Goal: Information Seeking & Learning: Learn about a topic

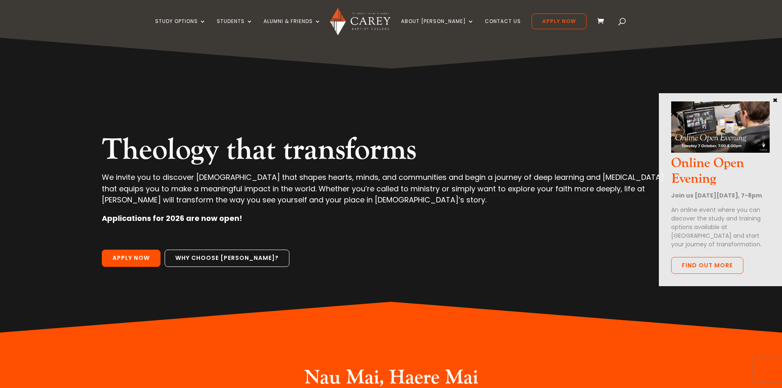
click at [773, 99] on button "×" at bounding box center [775, 99] width 8 height 7
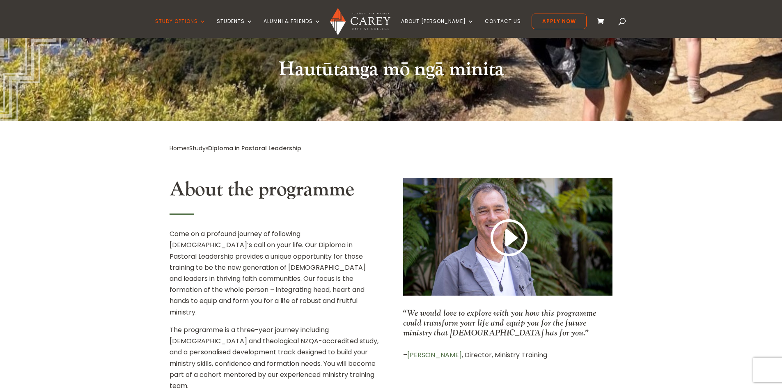
scroll to position [164, 0]
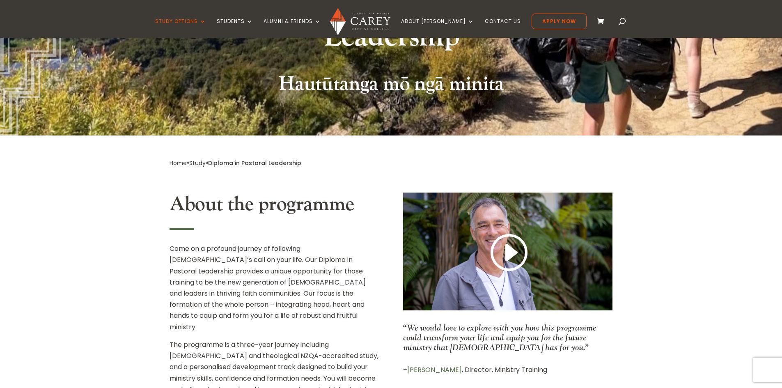
drag, startPoint x: 149, startPoint y: 258, endPoint x: 149, endPoint y: 263, distance: 4.9
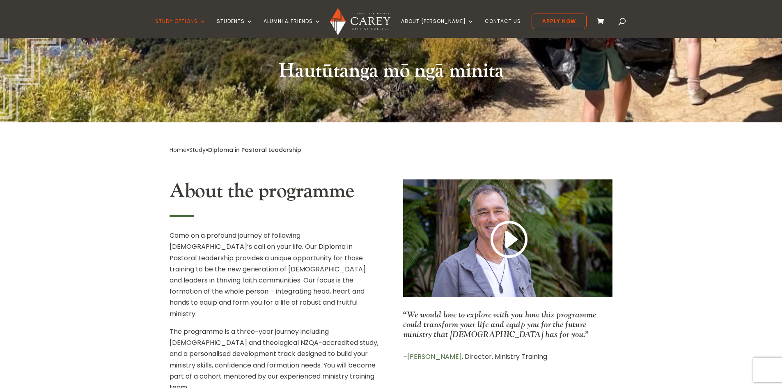
scroll to position [191, 0]
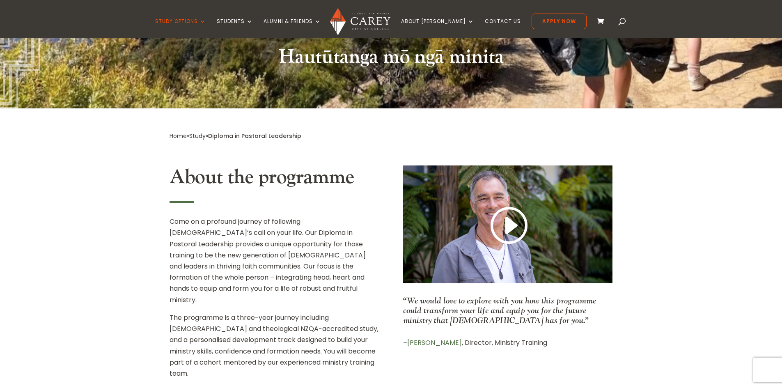
drag, startPoint x: 146, startPoint y: 290, endPoint x: 146, endPoint y: 314, distance: 24.2
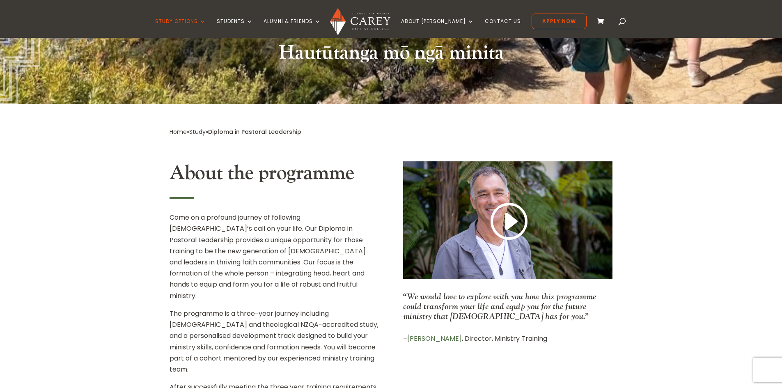
drag, startPoint x: 140, startPoint y: 364, endPoint x: 140, endPoint y: 374, distance: 10.3
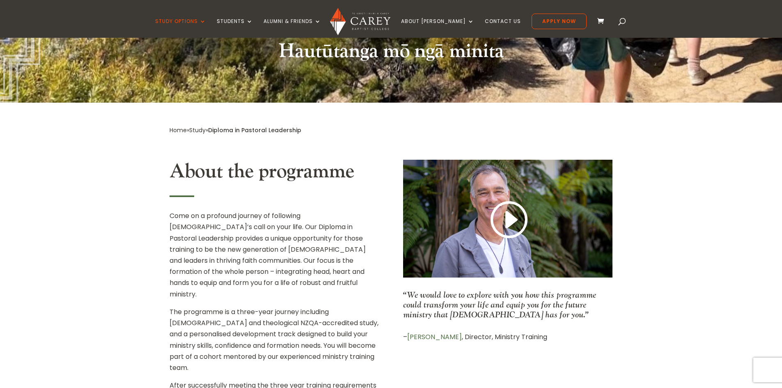
scroll to position [0, 0]
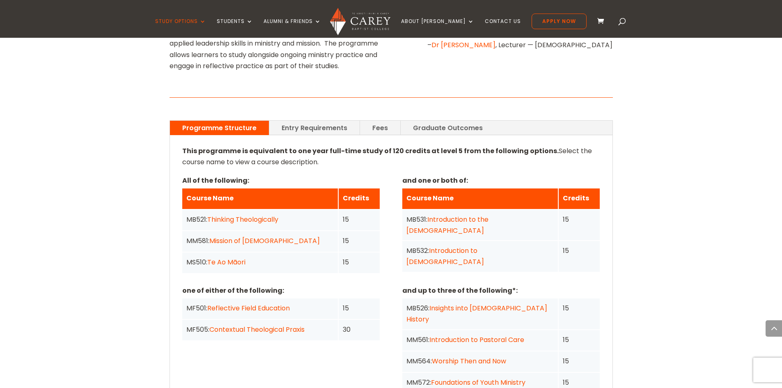
scroll to position [572, 0]
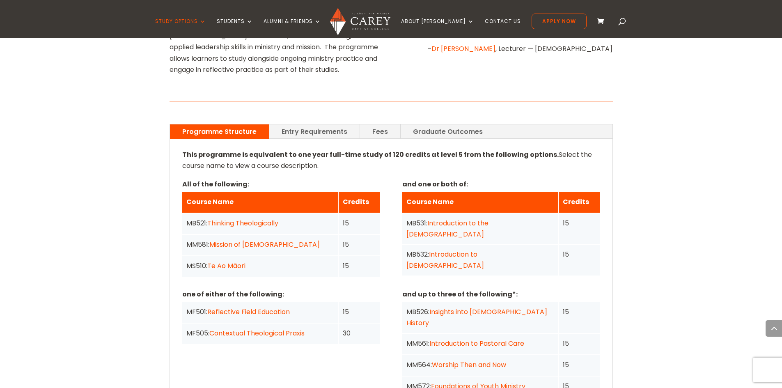
click at [299, 124] on link "Entry Requirements" at bounding box center [314, 131] width 90 height 14
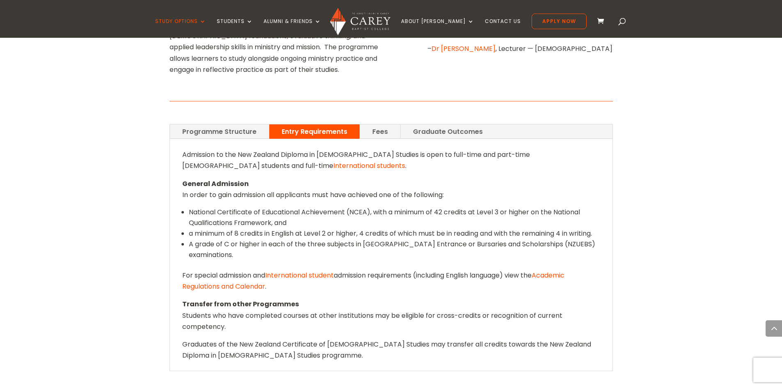
click at [375, 124] on link "Fees" at bounding box center [380, 131] width 40 height 14
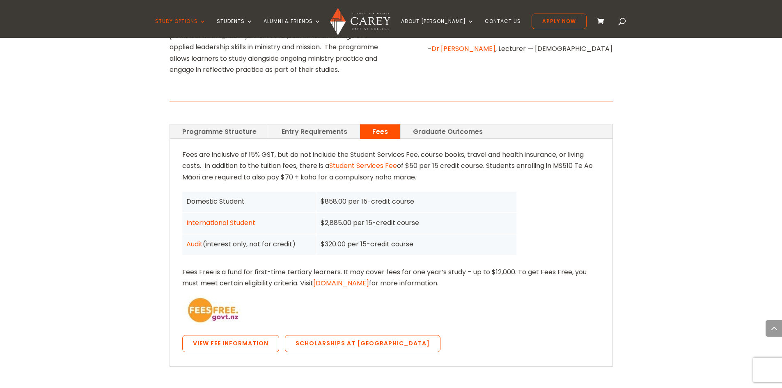
click at [439, 124] on link "Graduate Outcomes" at bounding box center [447, 131] width 94 height 14
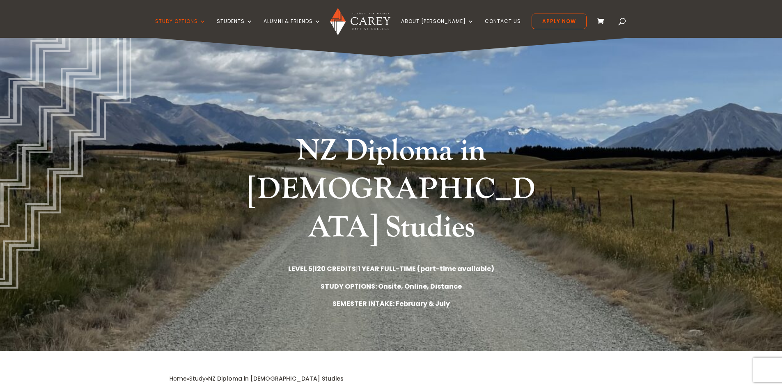
scroll to position [0, 0]
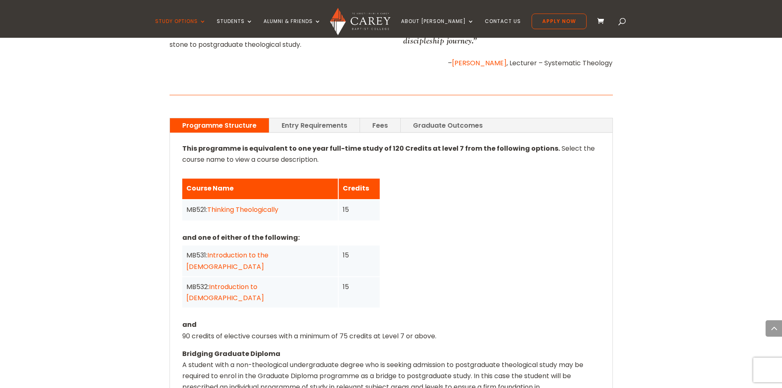
scroll to position [554, 0]
click at [297, 119] on link "Entry Requirements" at bounding box center [314, 126] width 90 height 14
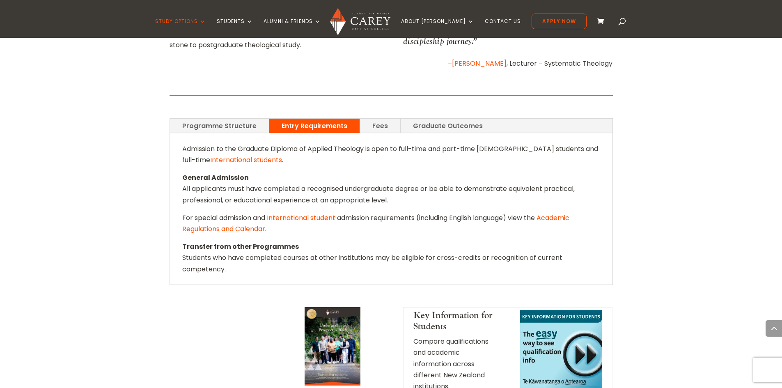
click at [384, 119] on link "Fees" at bounding box center [380, 126] width 40 height 14
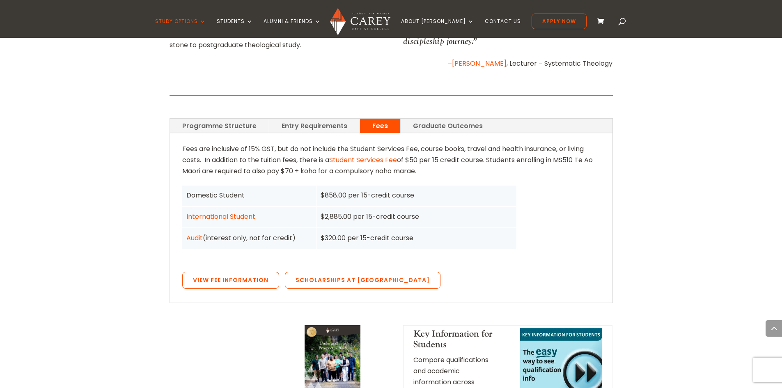
click at [449, 119] on link "Graduate Outcomes" at bounding box center [447, 126] width 94 height 14
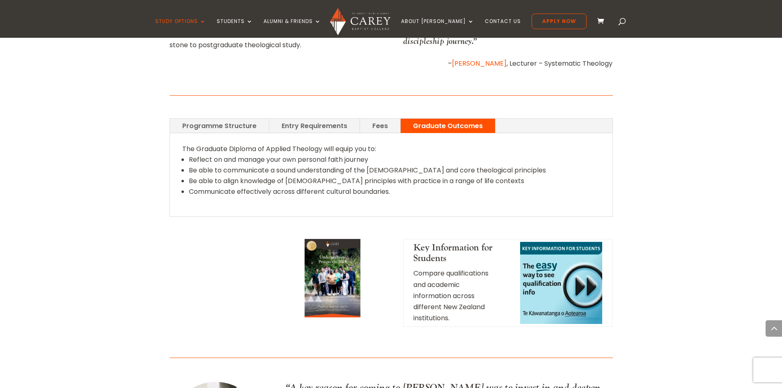
click at [208, 119] on link "Programme Structure" at bounding box center [219, 126] width 99 height 14
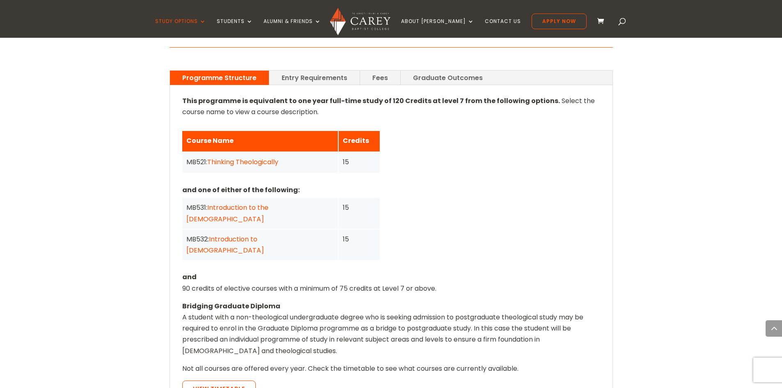
scroll to position [456, 0]
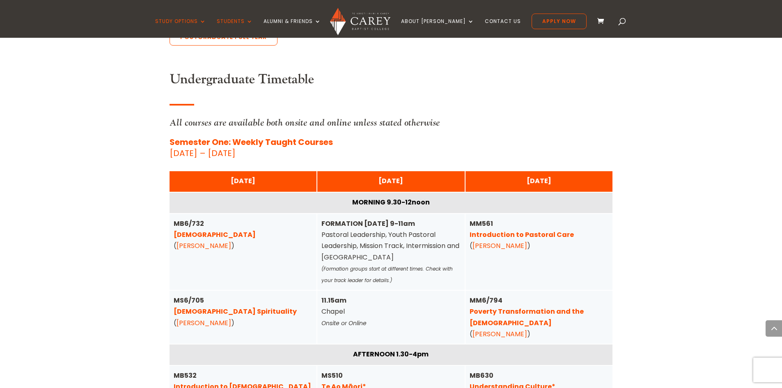
scroll to position [1968, 0]
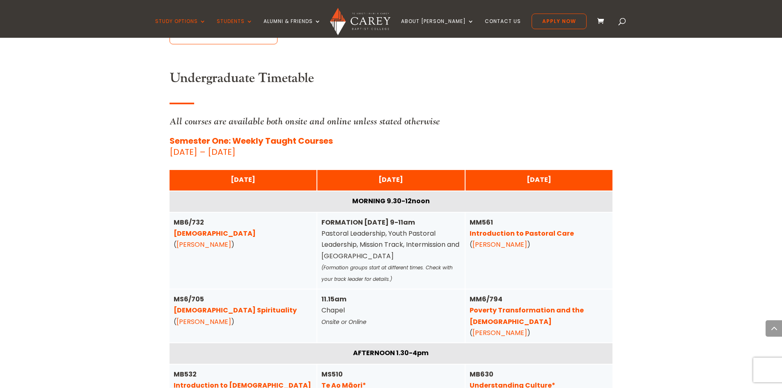
click at [712, 215] on div "Home » Study » Timetables [PERSON_NAME] Timetables More information can be view…" at bounding box center [391, 143] width 782 height 3781
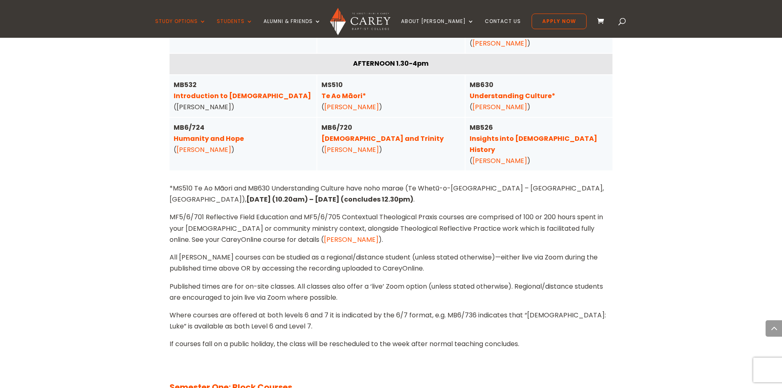
scroll to position [2259, 0]
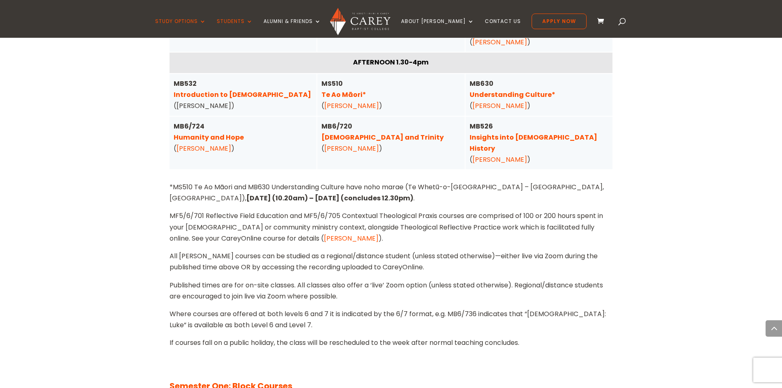
click at [432, 308] on p "Where courses are offered at both levels 6 and 7 it is indicated by the 6/7 for…" at bounding box center [390, 322] width 443 height 29
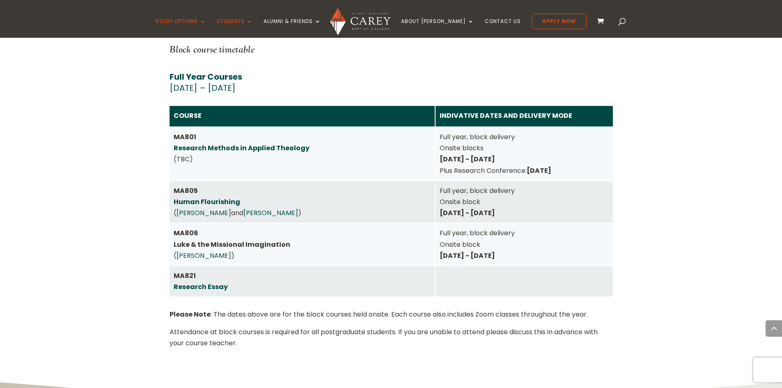
scroll to position [3544, 0]
